Goal: Information Seeking & Learning: Learn about a topic

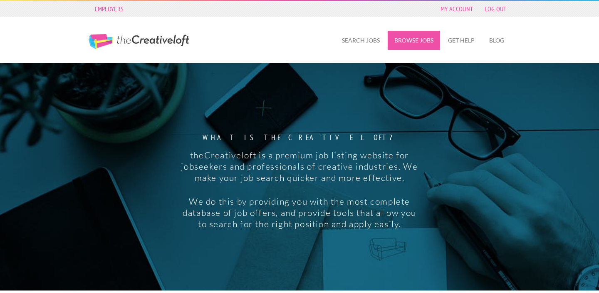
click at [410, 35] on link "Browse Jobs" at bounding box center [414, 40] width 52 height 19
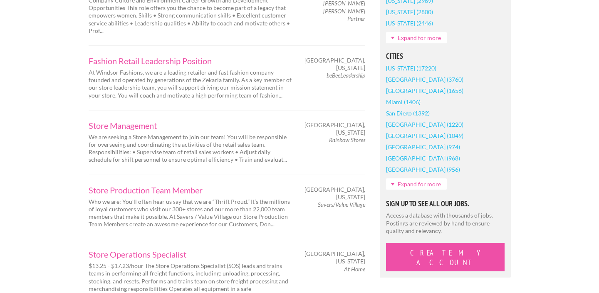
scroll to position [623, 0]
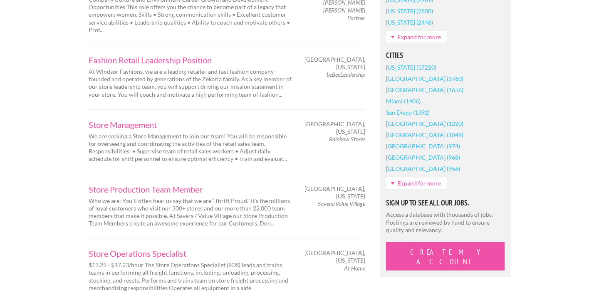
click at [418, 129] on link "[GEOGRAPHIC_DATA] (1220)" at bounding box center [424, 123] width 77 height 11
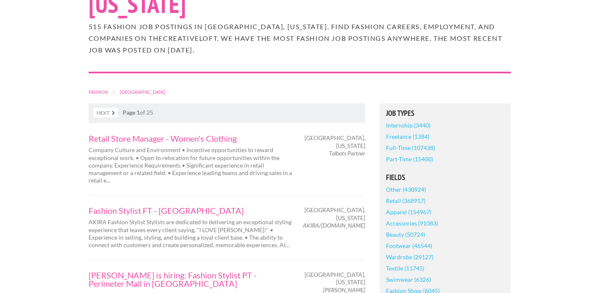
scroll to position [113, 0]
click at [411, 119] on link "Internship (3440)" at bounding box center [408, 124] width 45 height 11
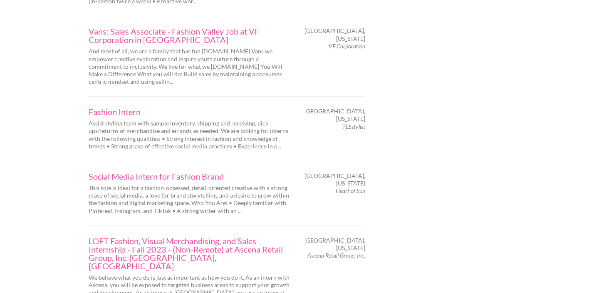
scroll to position [1366, 0]
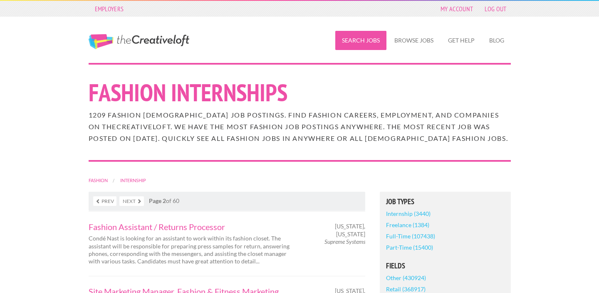
click at [360, 39] on link "Search Jobs" at bounding box center [360, 40] width 51 height 19
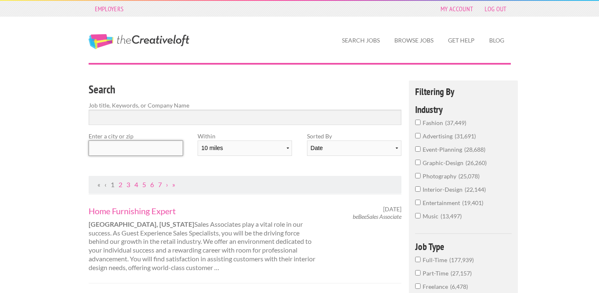
click at [136, 147] on input "text" at bounding box center [136, 147] width 94 height 15
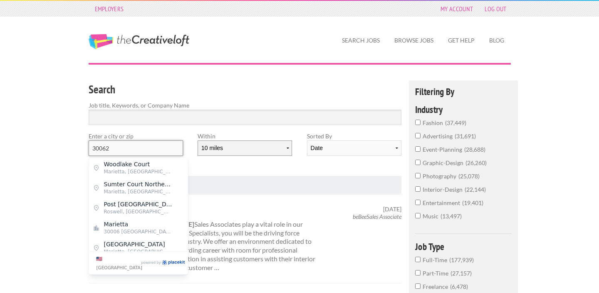
type input "30062"
click at [270, 149] on select "10 miles 20 miles 50 miles 100 miles 200 miles 300 miles 400 miles 500 miles" at bounding box center [245, 147] width 94 height 15
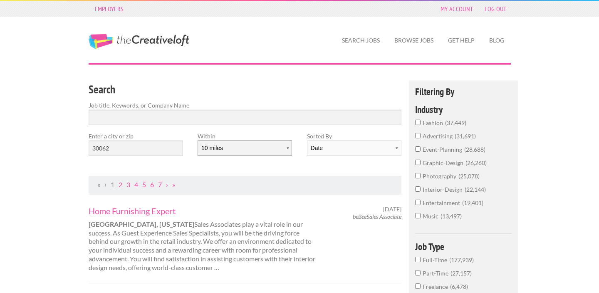
select select "20"
click at [245, 119] on input "Search" at bounding box center [245, 116] width 313 height 15
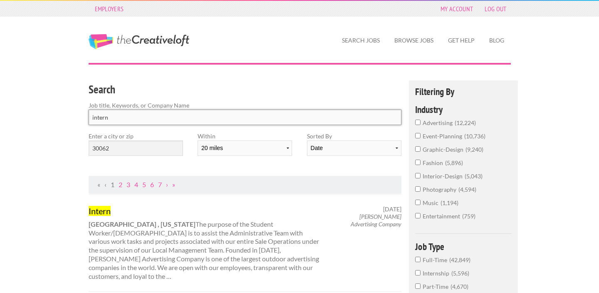
type input "intern"
click button "submit" at bounding box center [0, 0] width 0 height 0
click at [163, 148] on input "30062" at bounding box center [136, 147] width 94 height 15
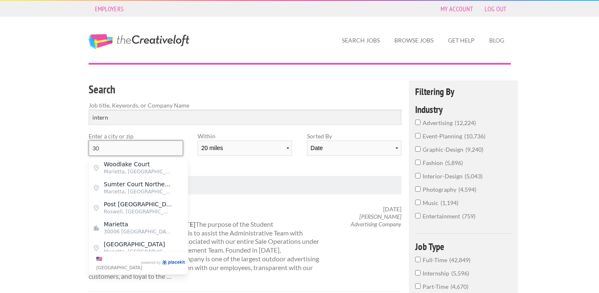
type input "3"
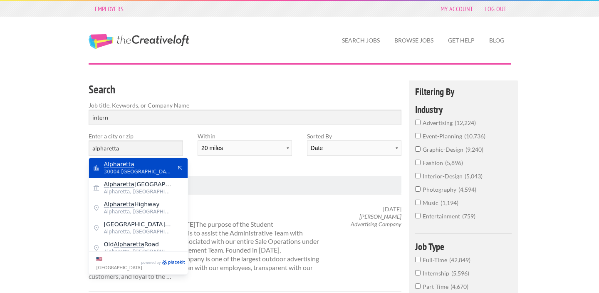
click at [152, 165] on span "Alpharetta" at bounding box center [138, 163] width 68 height 7
type input "Alpharetta"
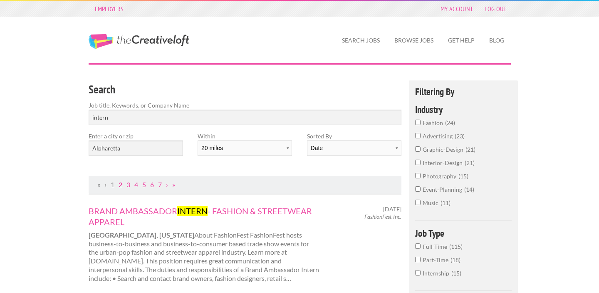
click at [119, 186] on link "2" at bounding box center [121, 184] width 4 height 8
click at [320, 149] on select "Date Relevance" at bounding box center [354, 147] width 94 height 15
select select "jobs"
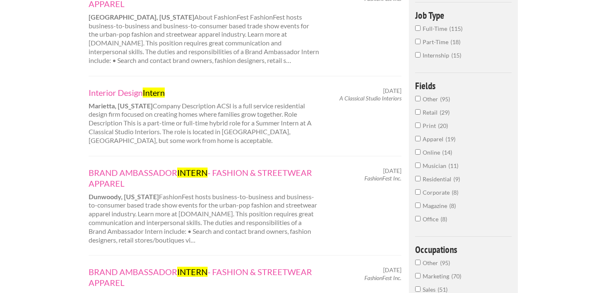
scroll to position [221, 0]
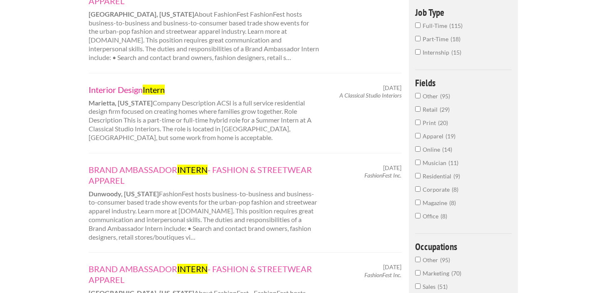
click at [132, 91] on link "Interior Design Intern" at bounding box center [204, 89] width 231 height 11
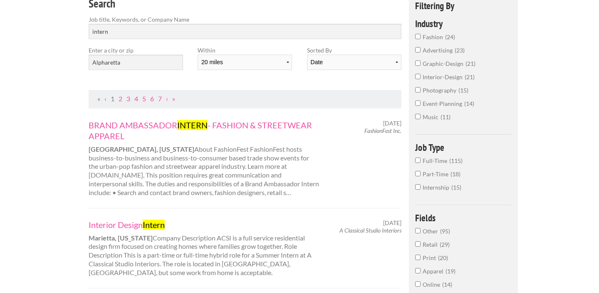
scroll to position [0, 0]
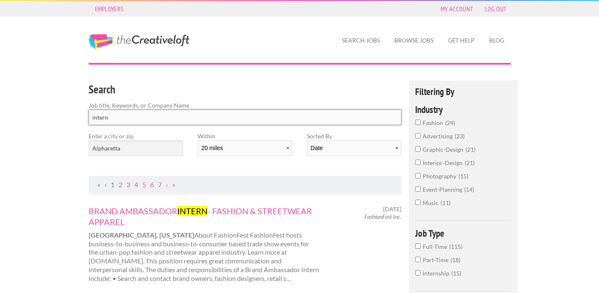
click at [251, 118] on input "intern" at bounding box center [245, 116] width 313 height 15
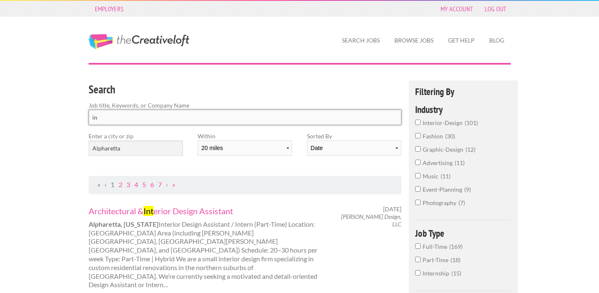
type input "i"
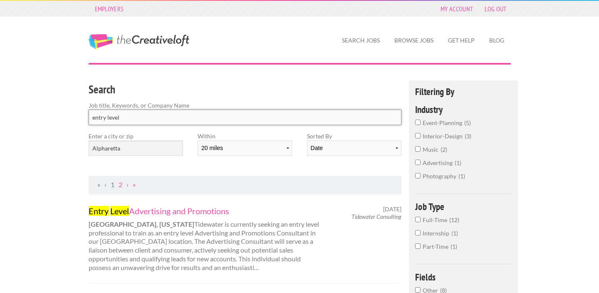
type input "entry level"
